Goal: Information Seeking & Learning: Learn about a topic

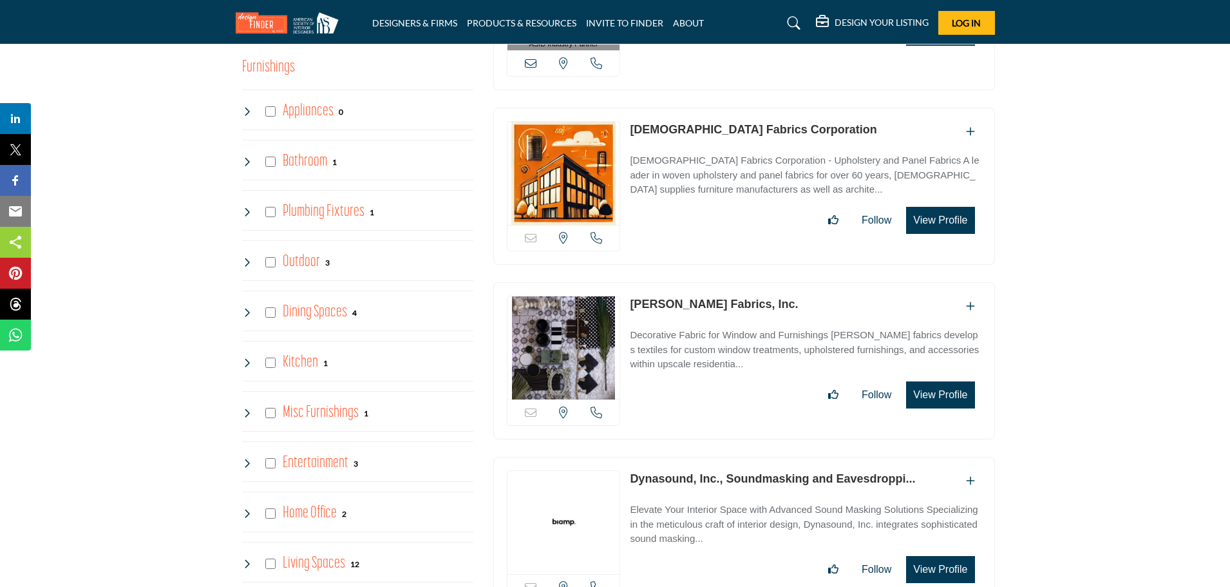
scroll to position [644, 0]
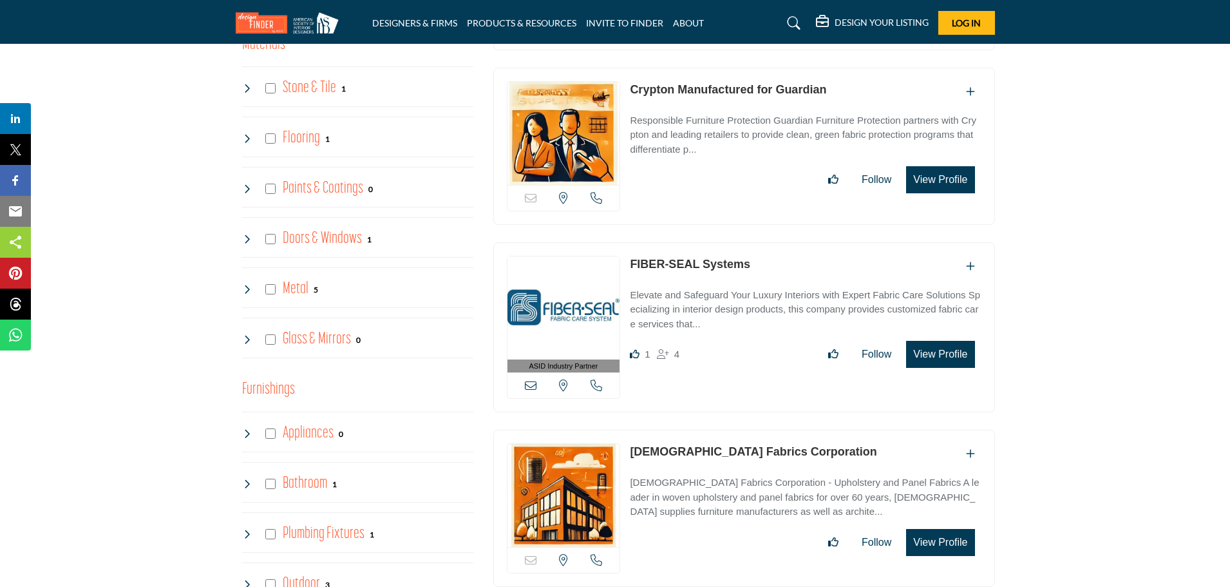
click at [858, 24] on h5 "DESIGN YOUR LISTING" at bounding box center [882, 23] width 94 height 12
click at [1121, 87] on div "Pricing Page Design Your Listing" at bounding box center [977, 74] width 312 height 56
click at [888, 20] on h5 "DESIGN YOUR LISTING" at bounding box center [882, 23] width 94 height 12
click at [1116, 86] on icon at bounding box center [1119, 90] width 10 height 10
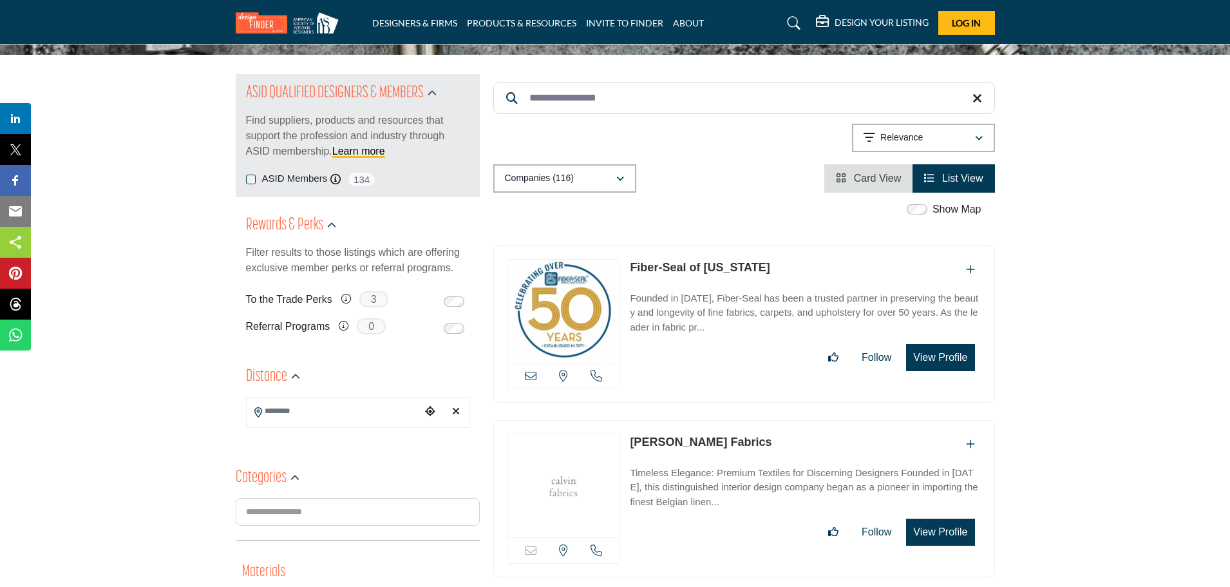
scroll to position [141, 0]
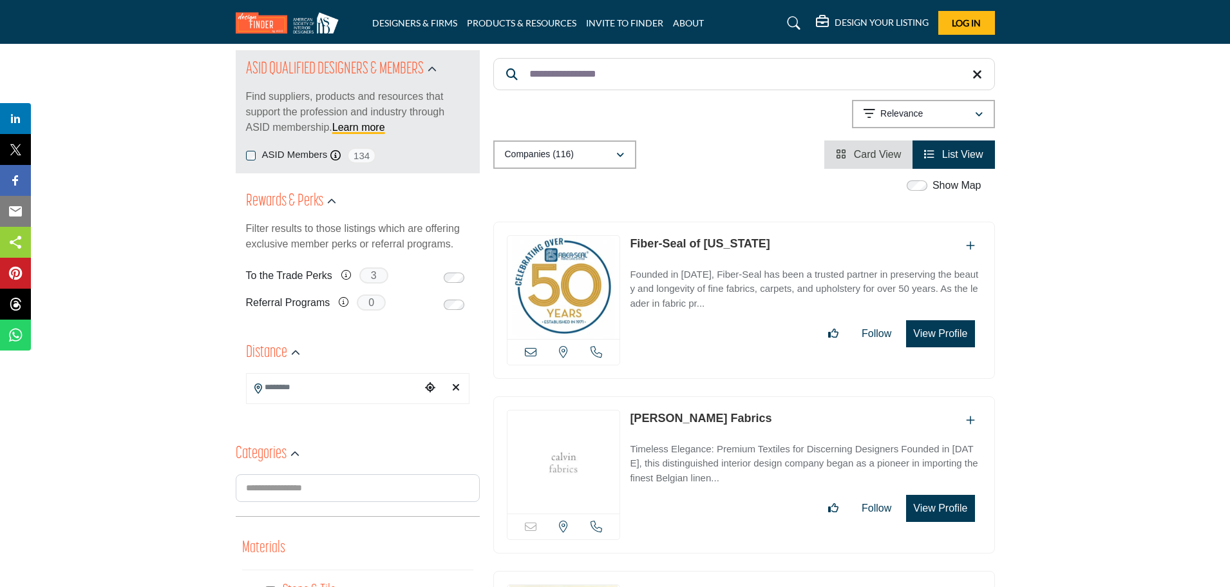
click at [859, 159] on span "Card View" at bounding box center [878, 154] width 48 height 11
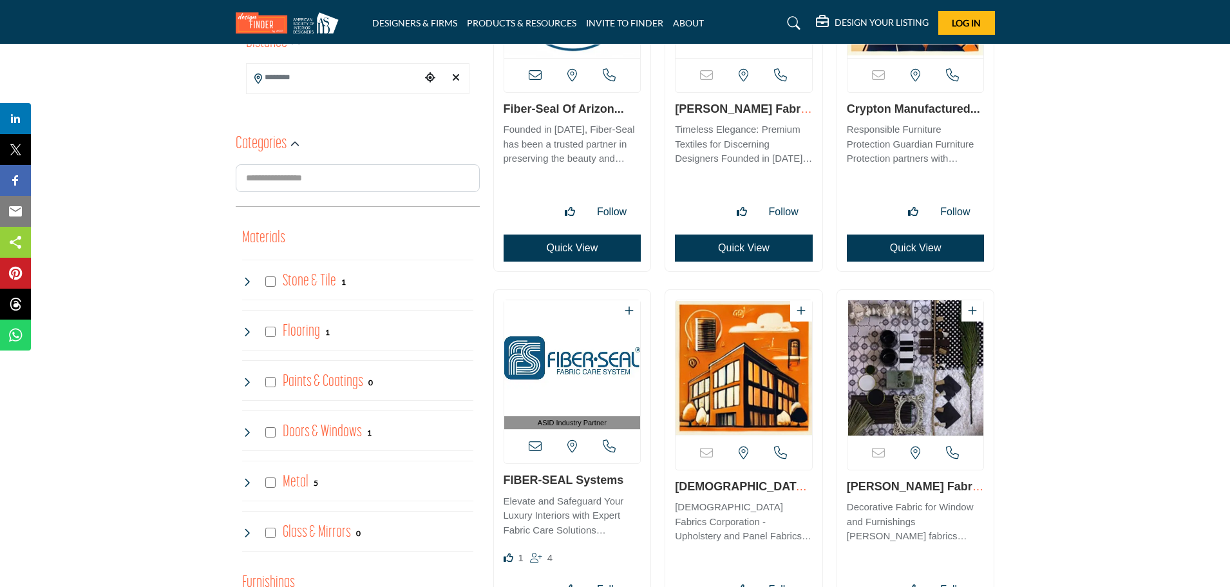
scroll to position [580, 0]
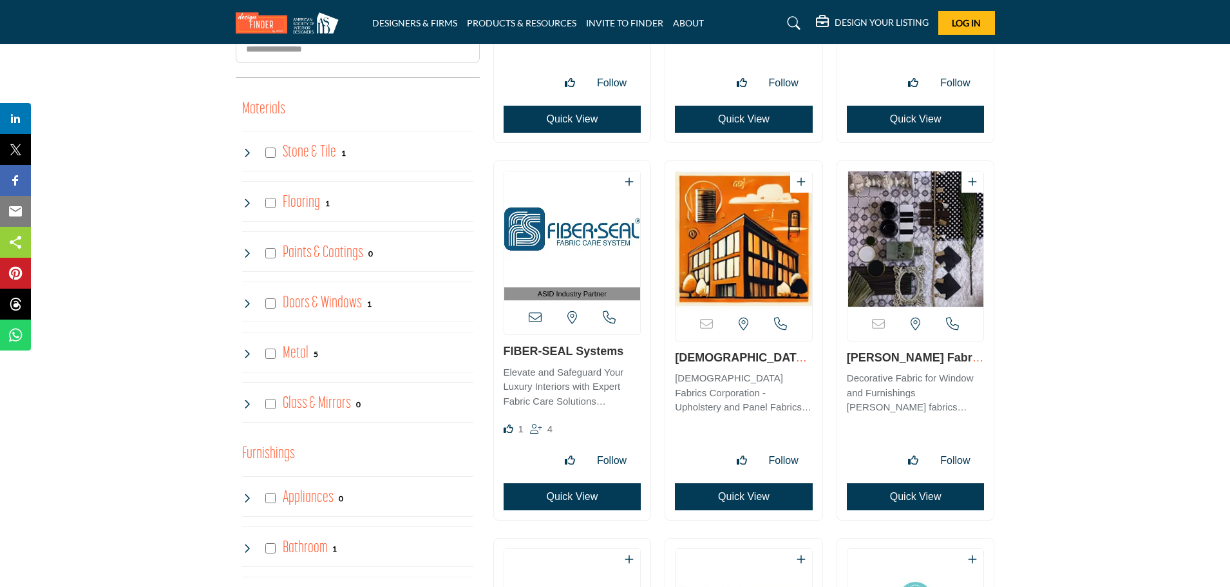
click at [559, 356] on link "FIBER-SEAL Systems" at bounding box center [564, 351] width 120 height 13
click at [582, 393] on p "Elevate and Safeguard Your Luxury Interiors with Expert Fabric Care Solutions S…" at bounding box center [573, 387] width 138 height 44
click at [589, 233] on img "Open Listing in new tab" at bounding box center [572, 229] width 137 height 116
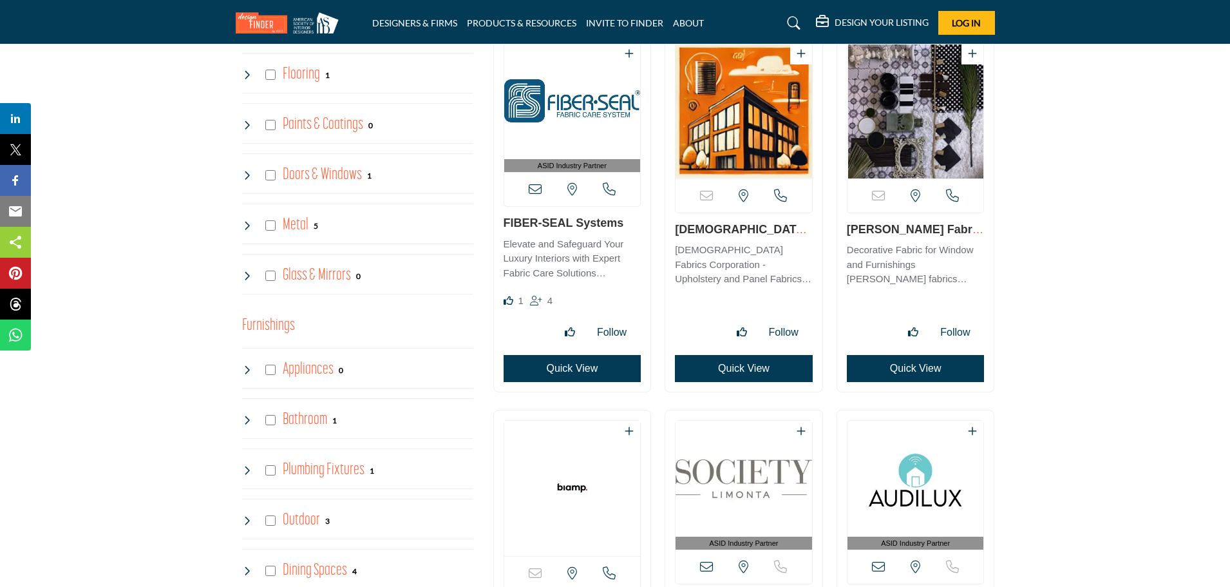
scroll to position [708, 0]
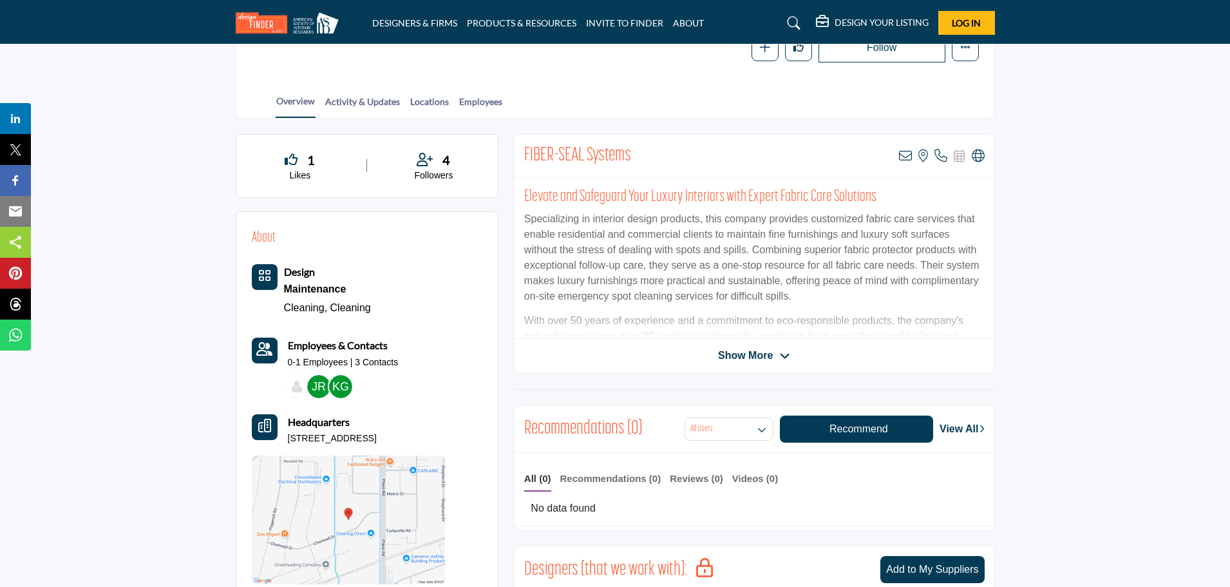
scroll to position [64, 0]
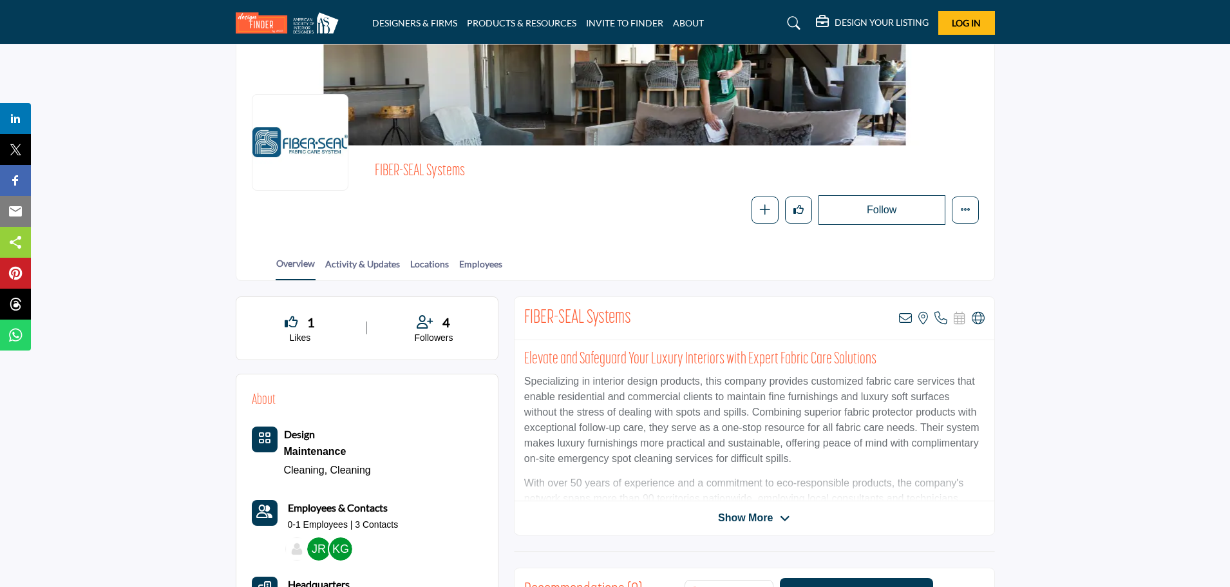
click at [758, 504] on div "FIBER-SEAL Systems View email address of this listing View the location of this…" at bounding box center [754, 415] width 481 height 239
click at [759, 510] on span "Show More" at bounding box center [745, 517] width 55 height 15
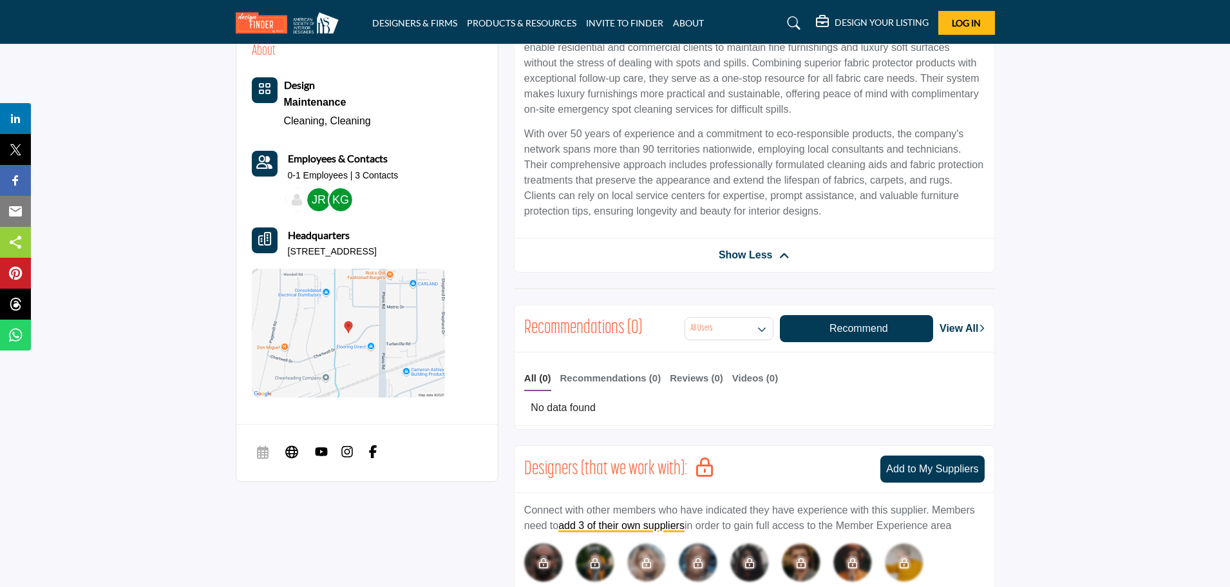
scroll to position [0, 0]
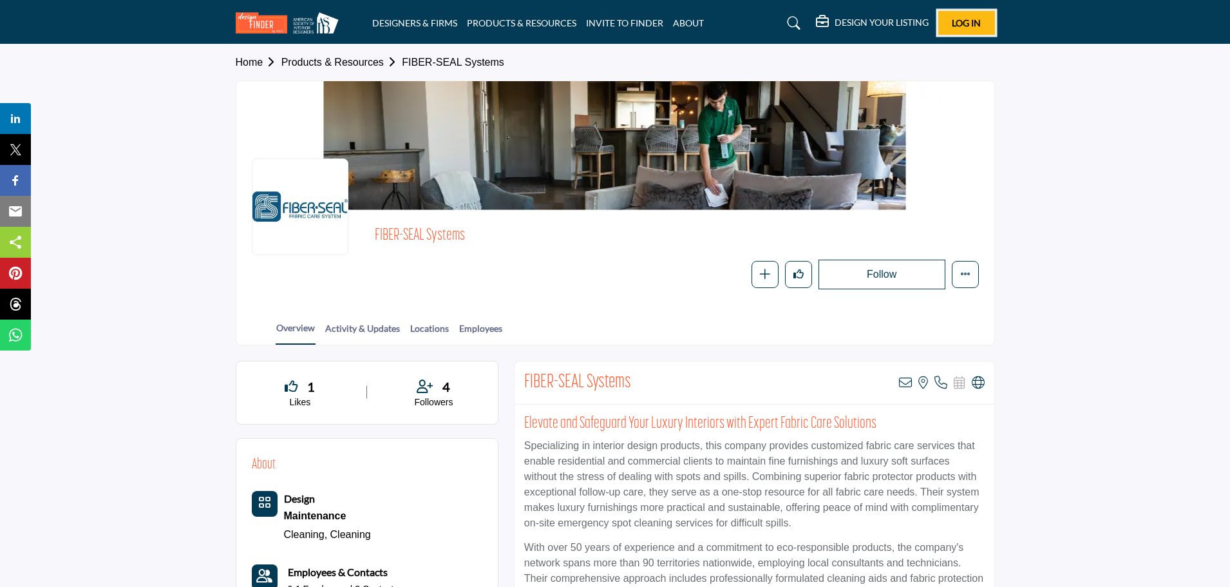
click at [992, 19] on button "Log In" at bounding box center [966, 23] width 57 height 24
click at [969, 23] on span "Log In" at bounding box center [966, 22] width 29 height 11
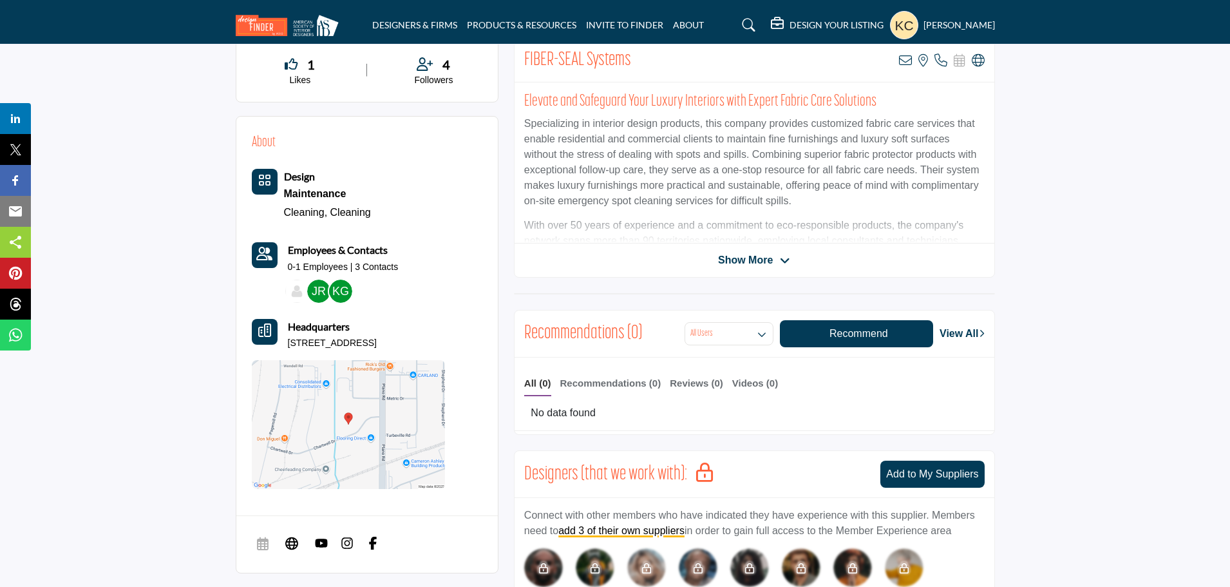
scroll to position [64, 0]
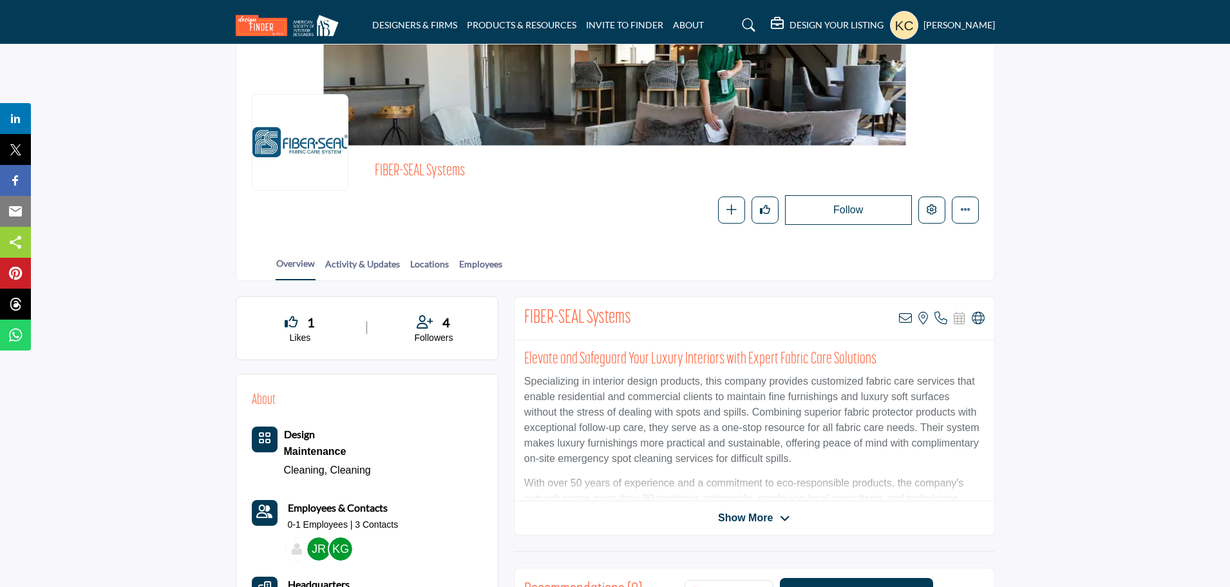
click at [741, 529] on div "FIBER-SEAL Systems View email address of this listing View the location of this…" at bounding box center [754, 415] width 481 height 239
click at [730, 521] on span "Show More" at bounding box center [745, 517] width 55 height 15
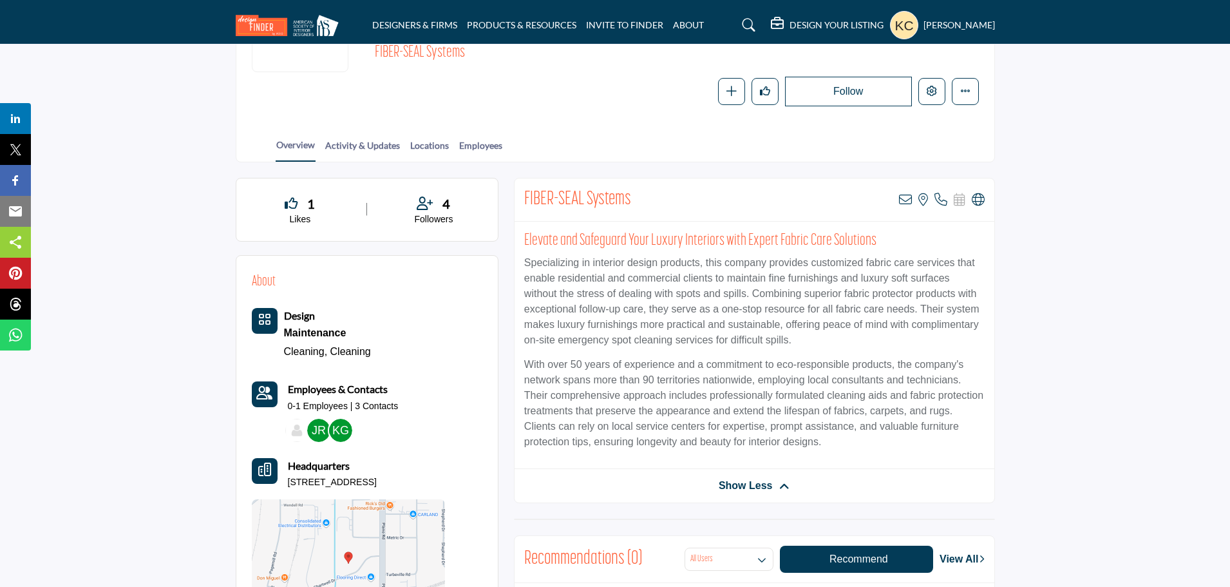
scroll to position [322, 0]
